Goal: Transaction & Acquisition: Obtain resource

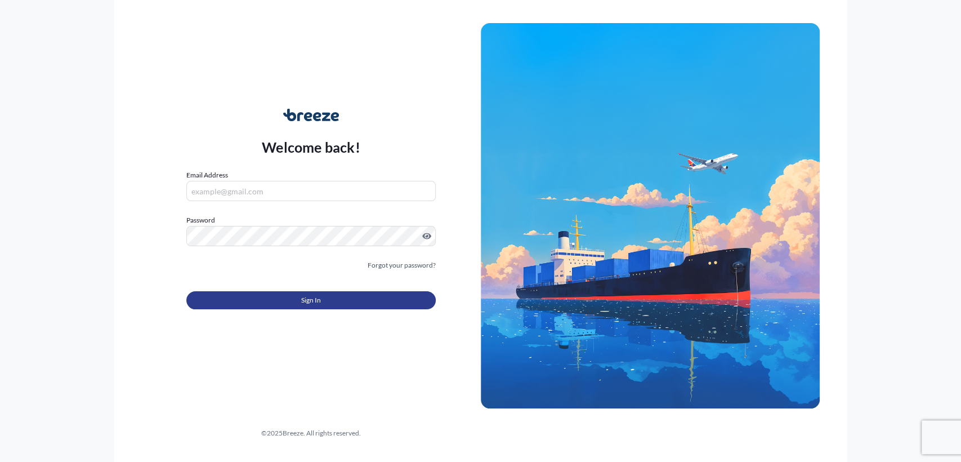
type input "[EMAIL_ADDRESS][DOMAIN_NAME]"
click at [309, 299] on span "Sign In" at bounding box center [311, 300] width 20 height 11
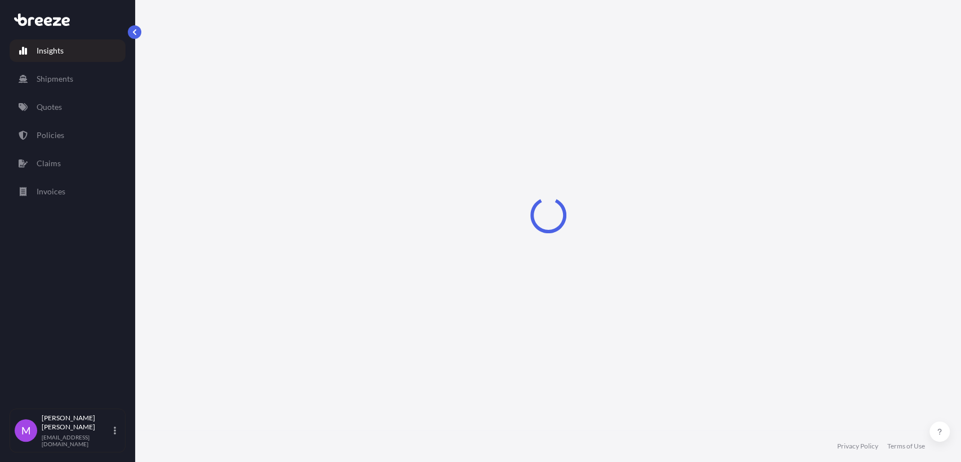
select select "2025"
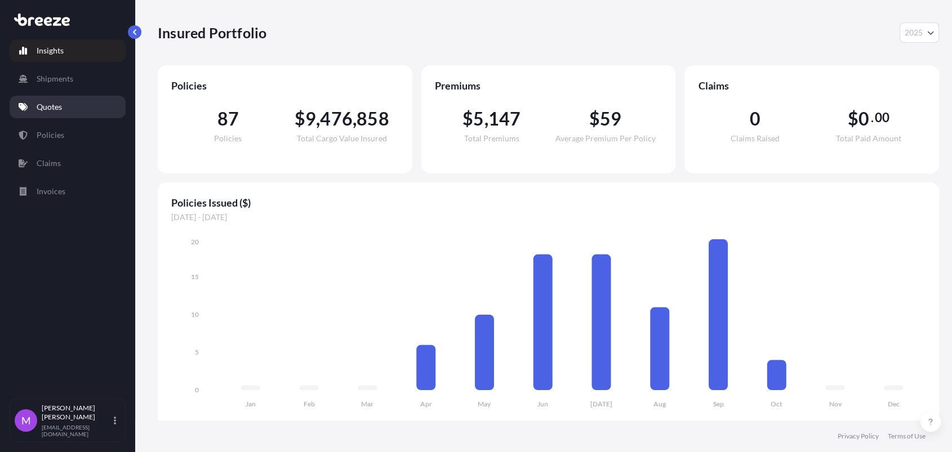
click at [56, 115] on link "Quotes" at bounding box center [68, 107] width 116 height 23
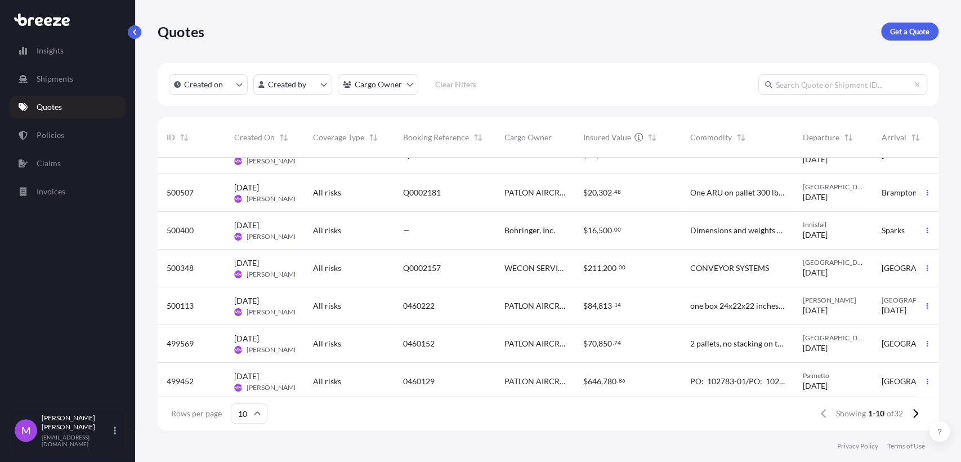
scroll to position [149, 0]
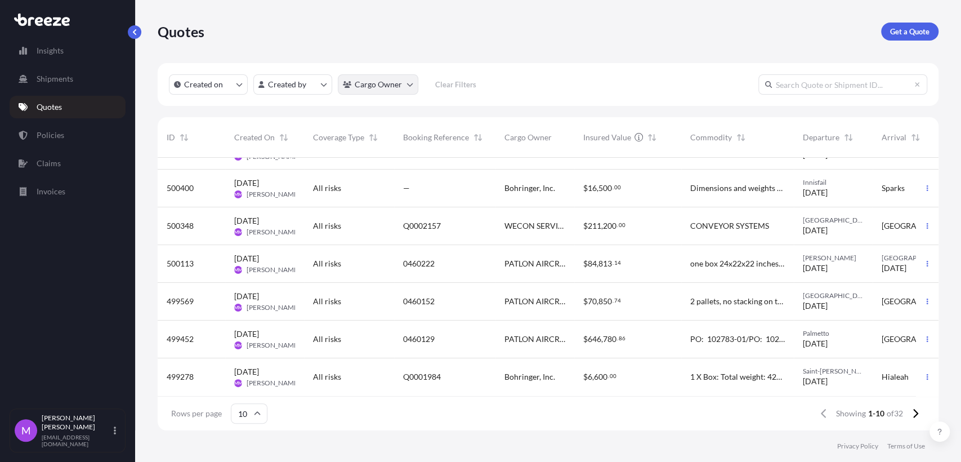
click at [406, 90] on html "Insights Shipments Quotes Policies Claims Invoices M [PERSON_NAME] [EMAIL_ADDRE…" at bounding box center [480, 231] width 961 height 462
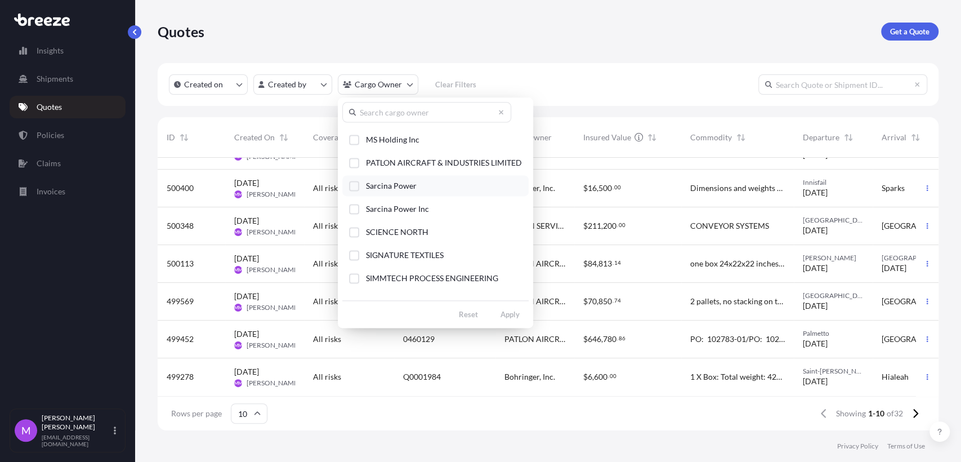
scroll to position [187, 0]
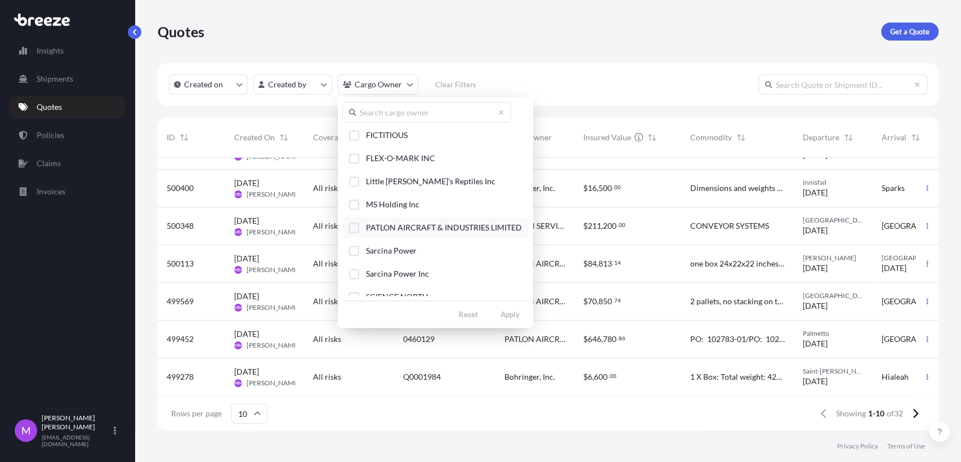
click at [351, 229] on div "Select Option" at bounding box center [354, 227] width 10 height 10
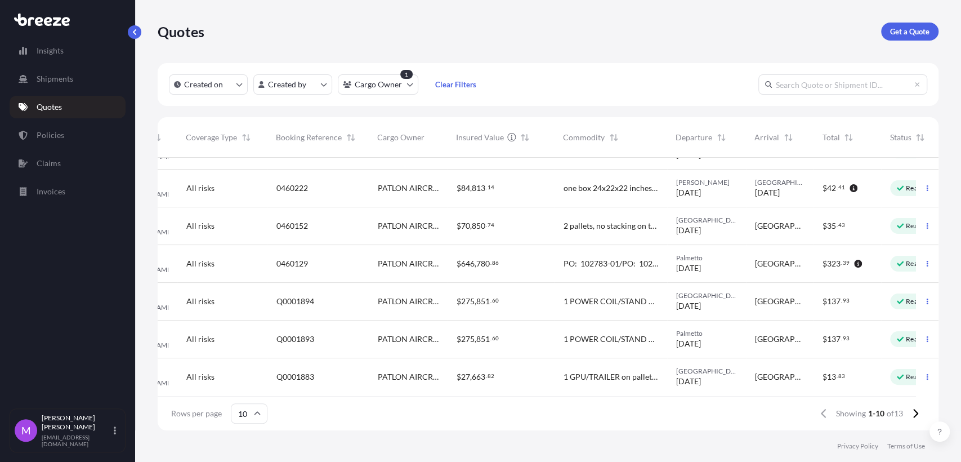
scroll to position [149, 135]
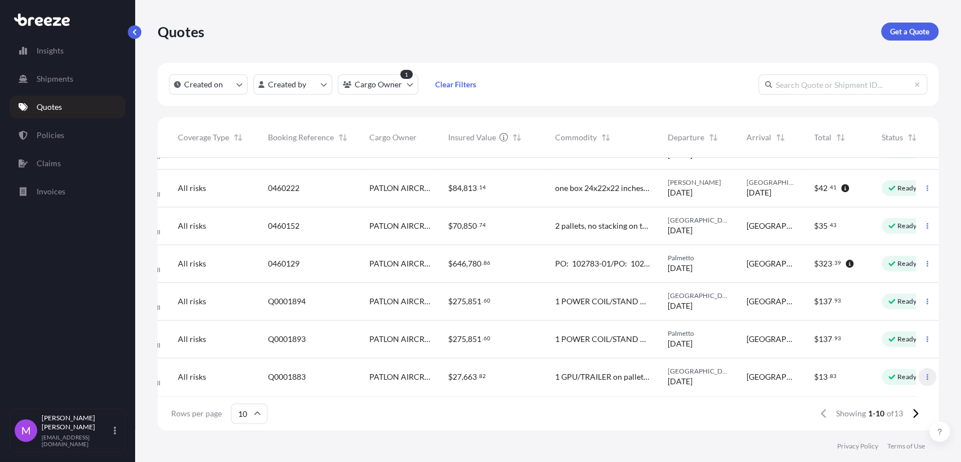
click at [924, 373] on icon "button" at bounding box center [927, 376] width 7 height 7
click at [894, 393] on p "Duplicate quote" at bounding box center [874, 389] width 56 height 11
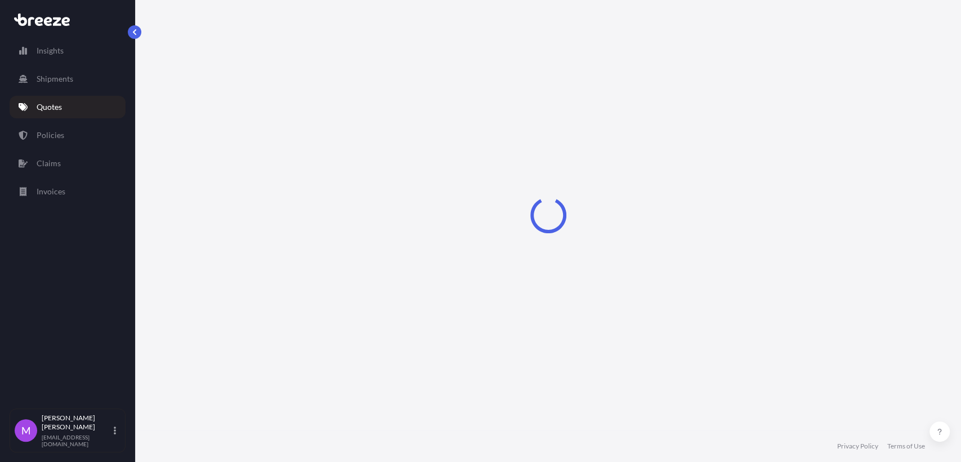
select select "Road"
select select "1"
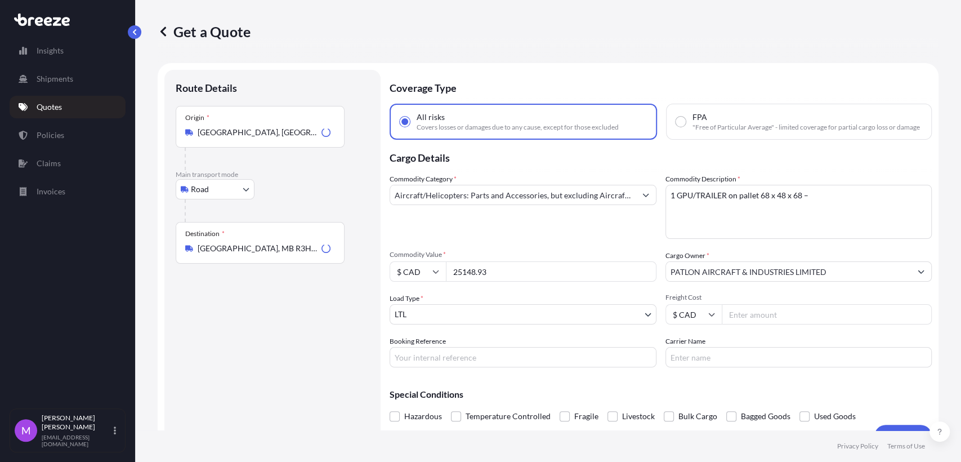
scroll to position [18, 0]
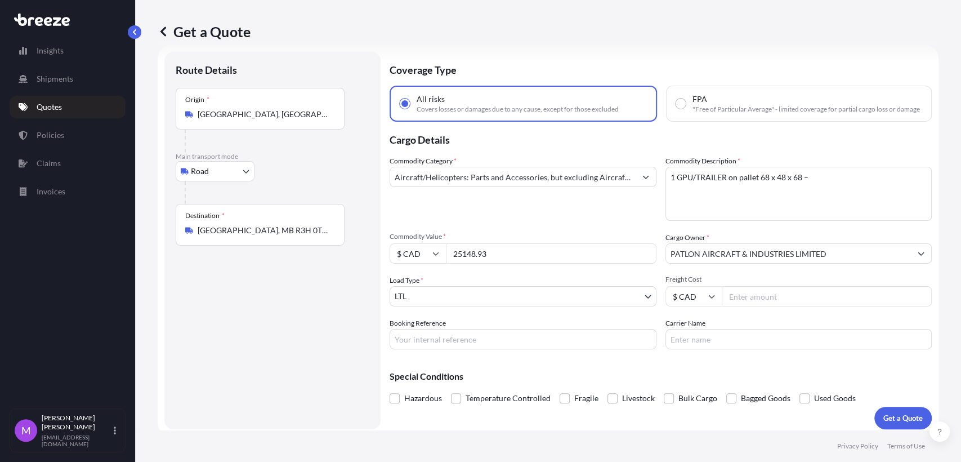
click at [466, 359] on div "Coverage Type All risks Covers losses or damages due to any cause, except for t…" at bounding box center [661, 240] width 542 height 377
click at [466, 349] on input "Booking Reference" at bounding box center [523, 339] width 267 height 20
paste input "0460293"
type input "0460293"
click at [491, 260] on input "25148.93" at bounding box center [551, 253] width 211 height 20
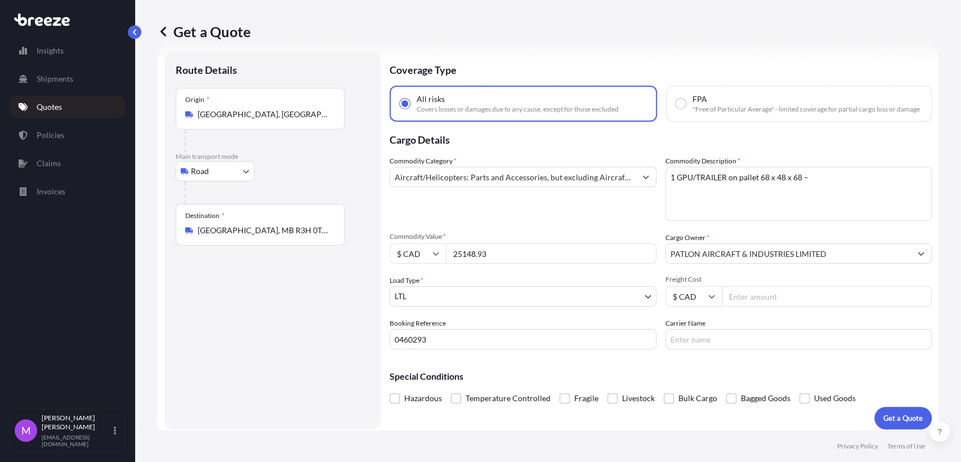
drag, startPoint x: 440, startPoint y: 261, endPoint x: 417, endPoint y: 259, distance: 23.3
click at [417, 259] on div "$ CAD 25148.93" at bounding box center [523, 253] width 267 height 20
paste input "315236.54"
type input "315236.54"
click at [807, 202] on textarea "1 GPU/TRAILER on pallet 68 x 48 x 68 –" at bounding box center [799, 194] width 267 height 54
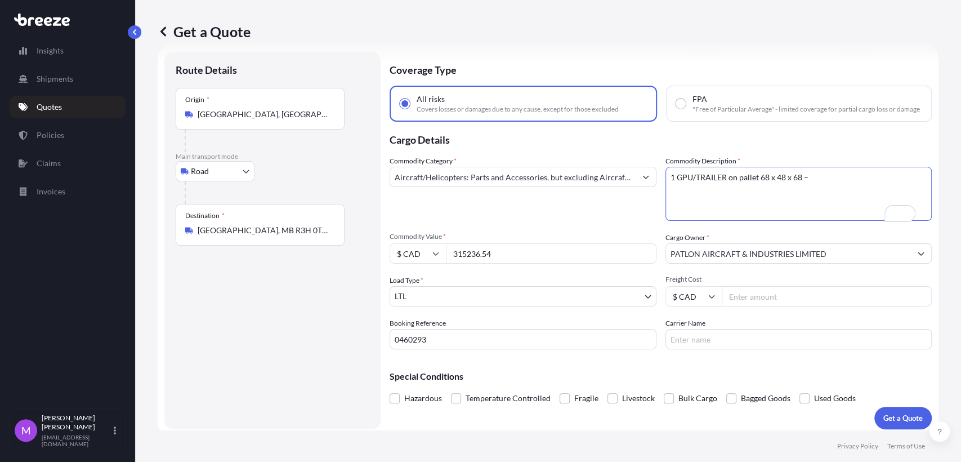
click at [728, 192] on textarea "1 GPU/TRAILER on pallet 68 x 48 x 68 –" at bounding box center [799, 194] width 267 height 54
drag, startPoint x: 845, startPoint y: 182, endPoint x: 626, endPoint y: 188, distance: 219.2
click at [626, 188] on div "Commodity Category * Aircraft/Helicopters: Parts and Accessories, but excluding…" at bounding box center [661, 252] width 542 height 194
paste textarea "Units being shipped: 1 skid — 91x167x68 @ 9000lbs- ----PCA unit 1 skid — 91x167…"
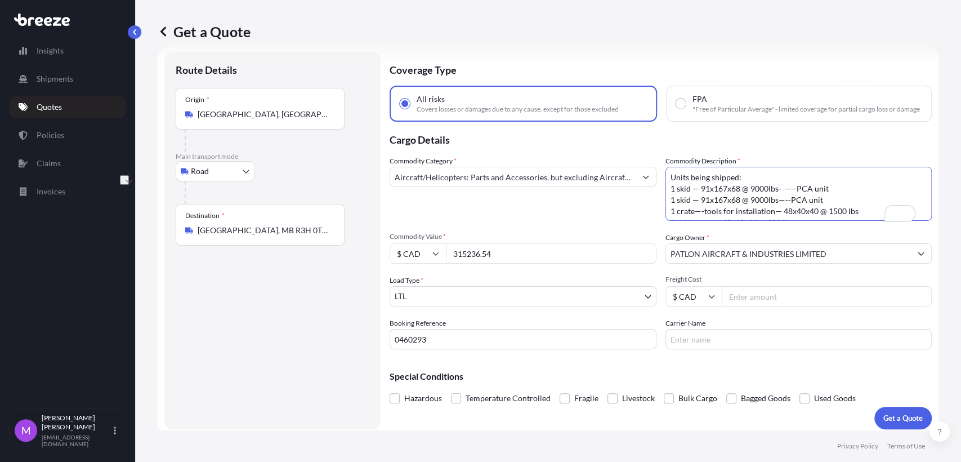
scroll to position [7, 0]
type textarea "Units being shipped: 1 skid — 91x167x68 @ 9000lbs- ----PCA unit 1 skid — 91x167…"
click at [888, 424] on p "Get a Quote" at bounding box center [903, 417] width 39 height 11
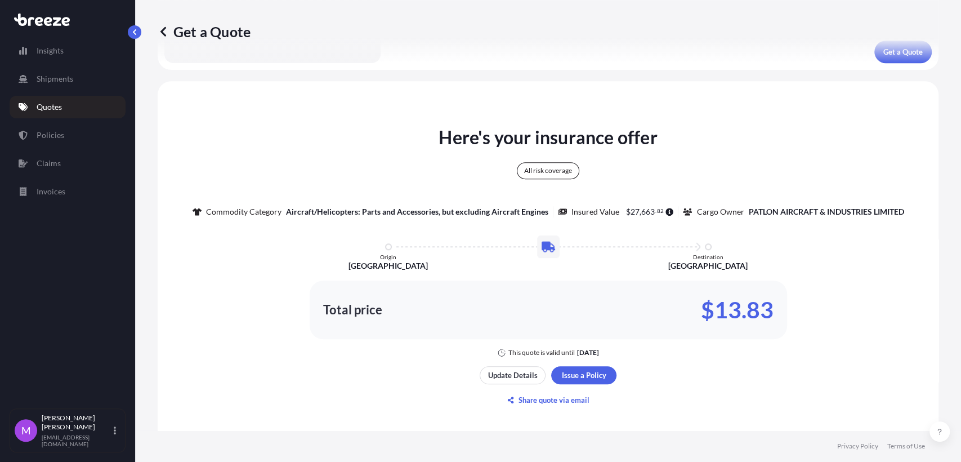
scroll to position [0, 0]
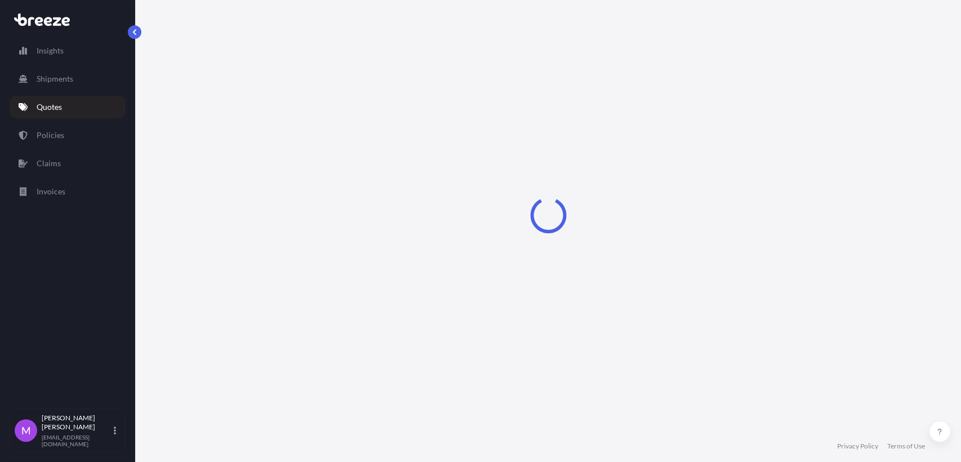
select select "Road"
select select "1"
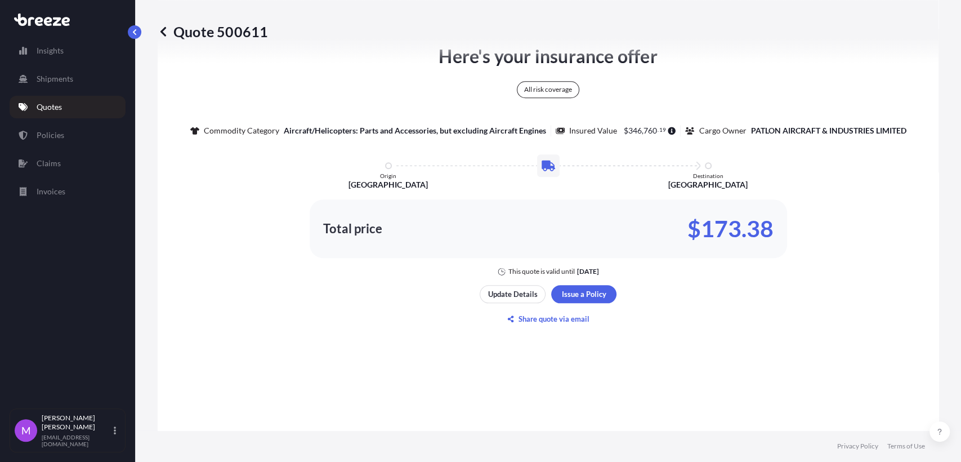
scroll to position [604, 0]
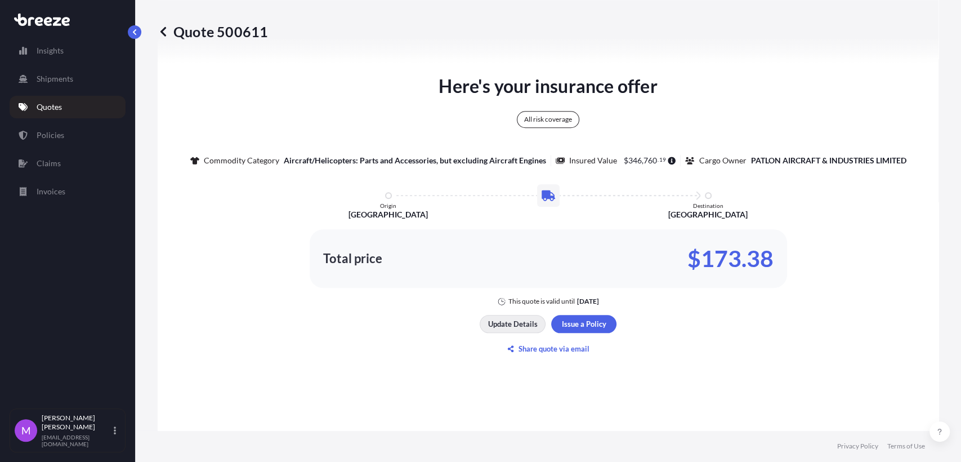
click at [524, 330] on p "Update Details" at bounding box center [513, 323] width 50 height 11
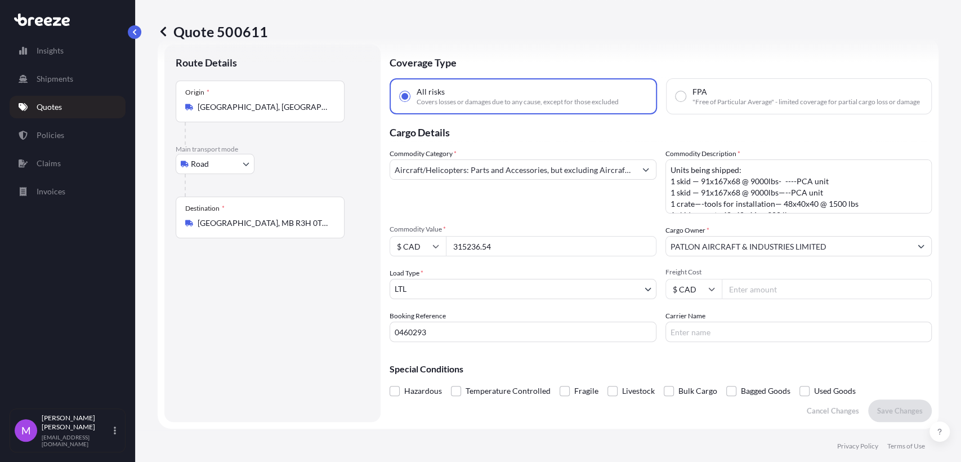
scroll to position [18, 0]
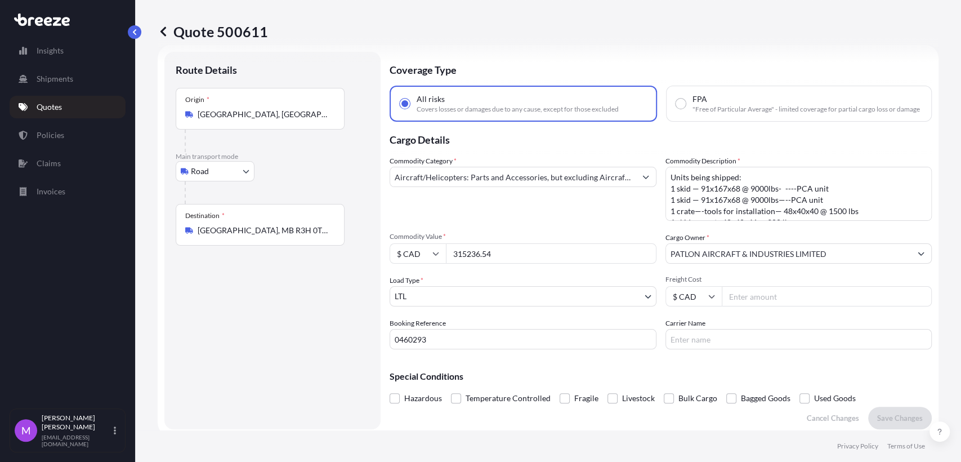
drag, startPoint x: 495, startPoint y: 262, endPoint x: 446, endPoint y: 261, distance: 49.0
click at [446, 261] on input "315236.54" at bounding box center [551, 253] width 211 height 20
drag, startPoint x: 491, startPoint y: 252, endPoint x: 509, endPoint y: 261, distance: 19.6
click at [492, 252] on input "315236.54" at bounding box center [551, 253] width 211 height 20
paste input "8"
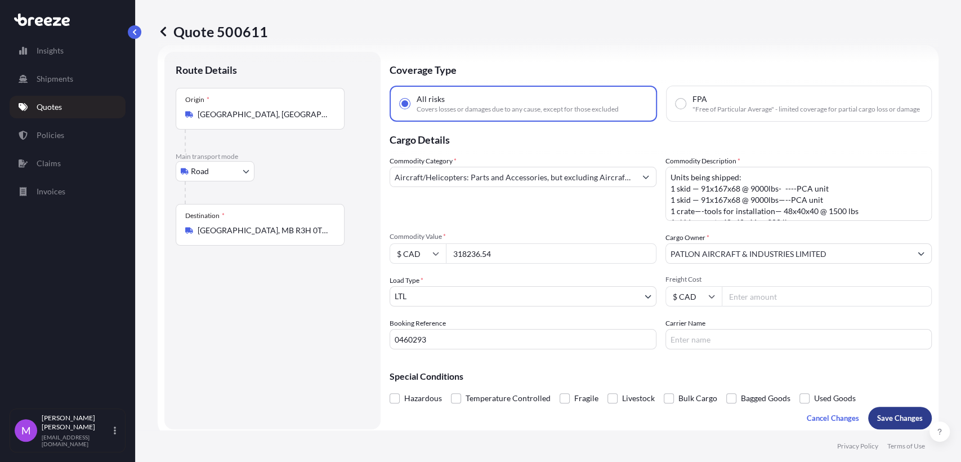
type input "318236.54"
click at [896, 418] on button "Save Changes" at bounding box center [901, 418] width 64 height 23
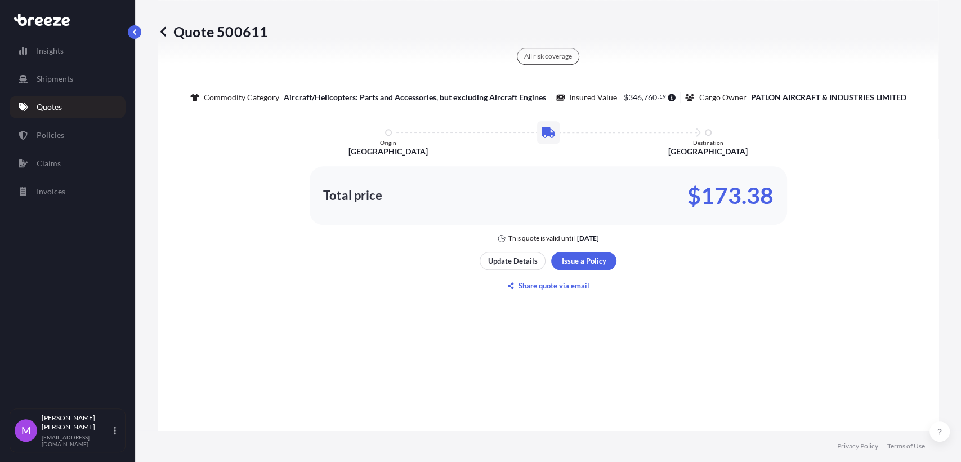
select select "Road"
select select "1"
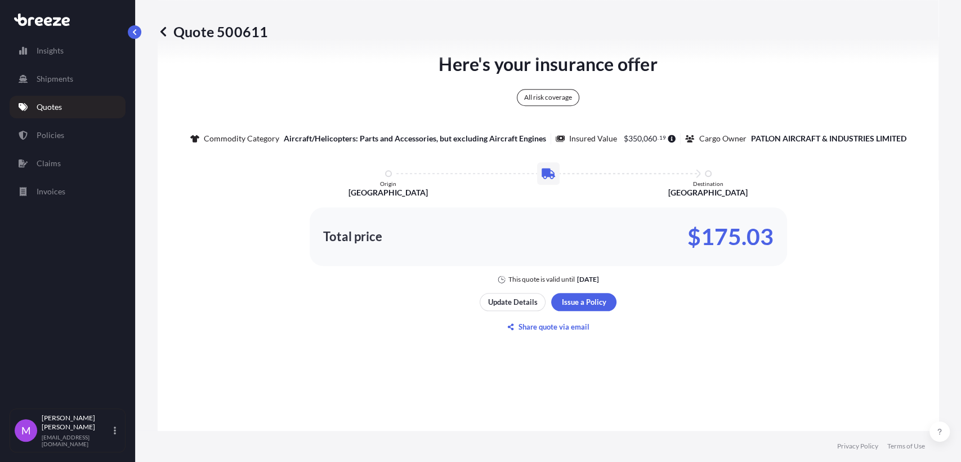
scroll to position [604, 0]
